Goal: Navigation & Orientation: Find specific page/section

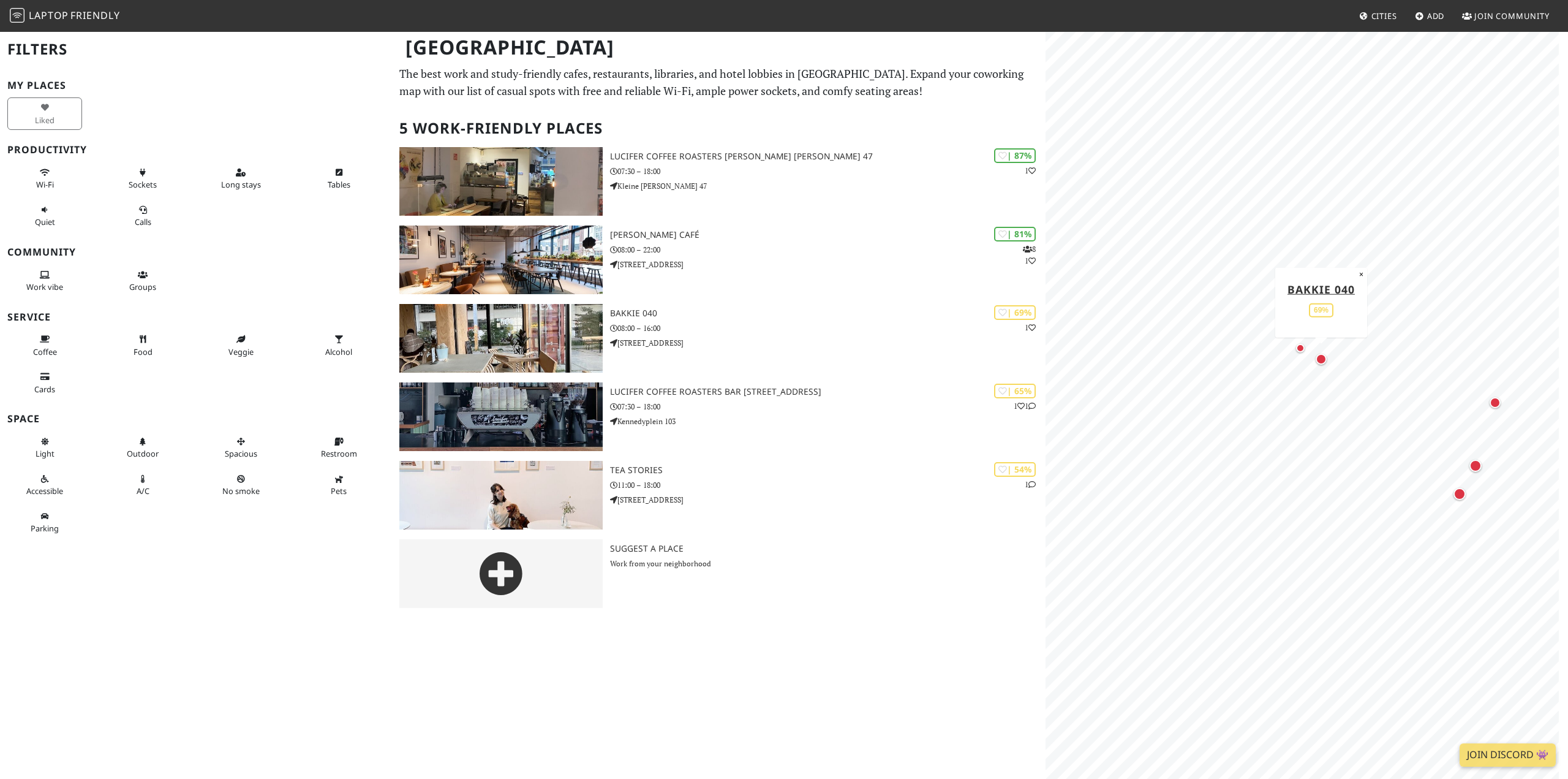
click at [1319, 357] on div "Map marker" at bounding box center [1321, 359] width 11 height 11
click at [1076, 252] on div "Map marker" at bounding box center [1077, 251] width 9 height 9
